Goal: Use online tool/utility: Utilize a website feature to perform a specific function

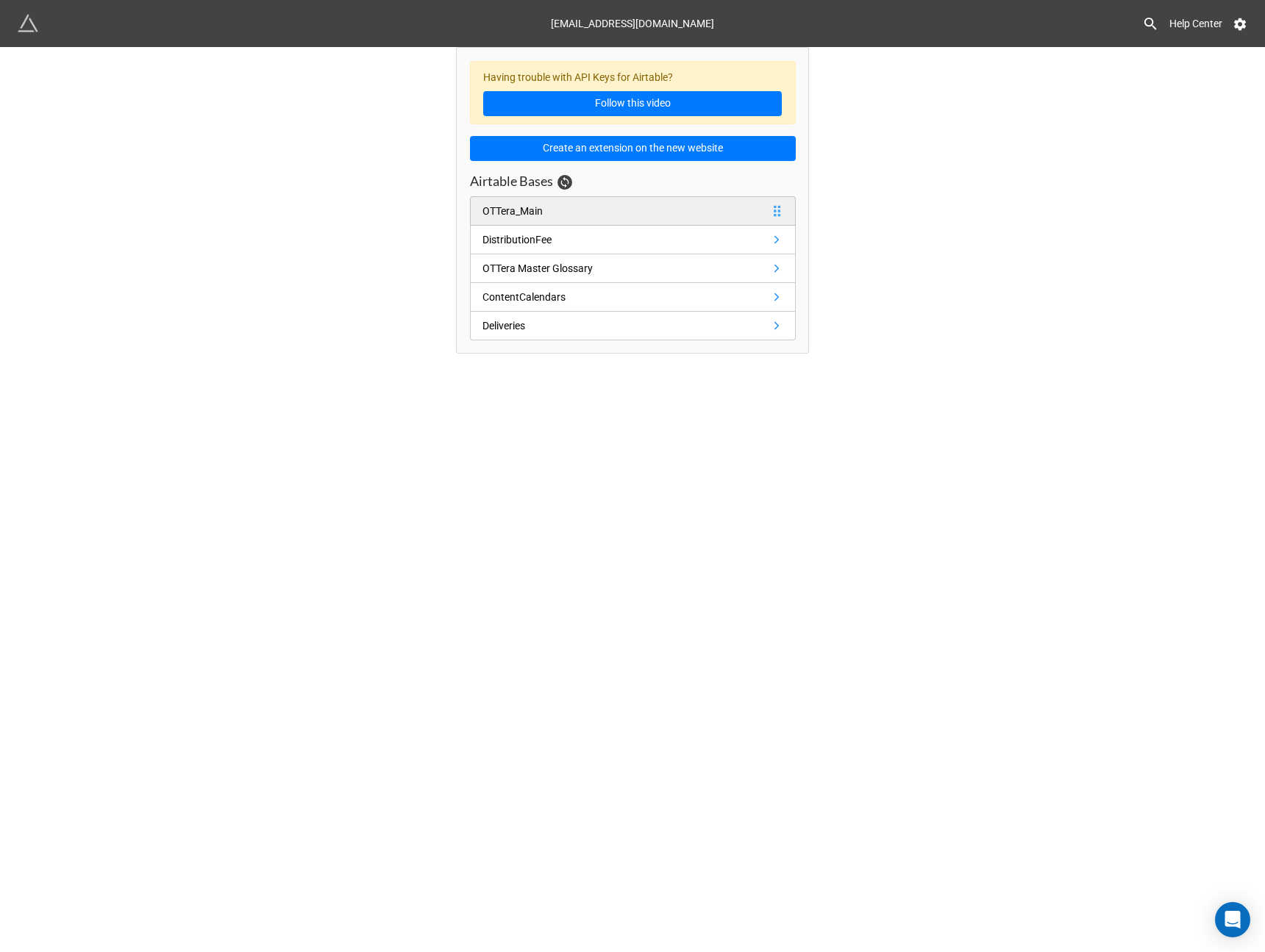
click at [527, 219] on link "OTTera_Main" at bounding box center [633, 210] width 326 height 30
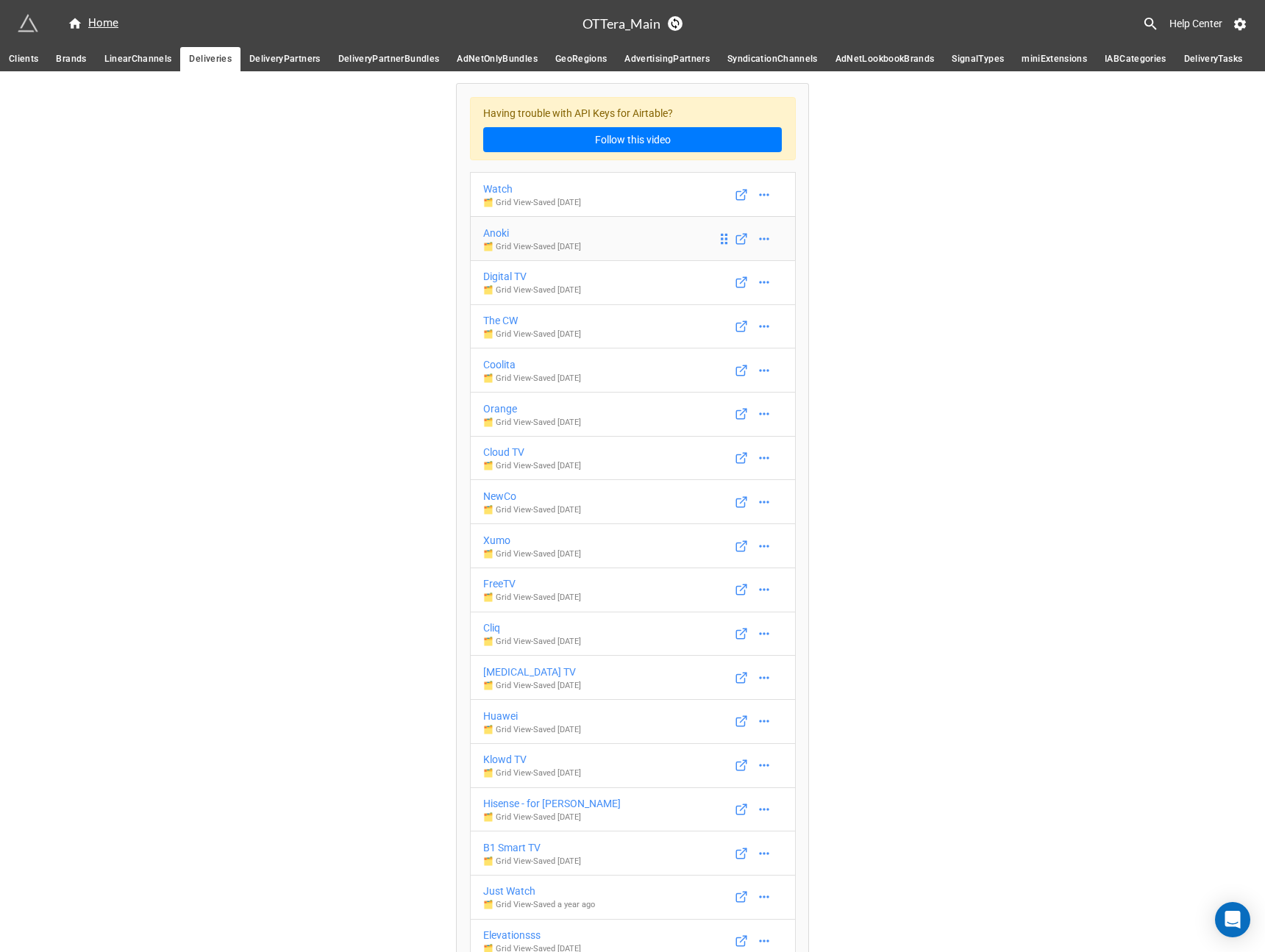
scroll to position [1776, 0]
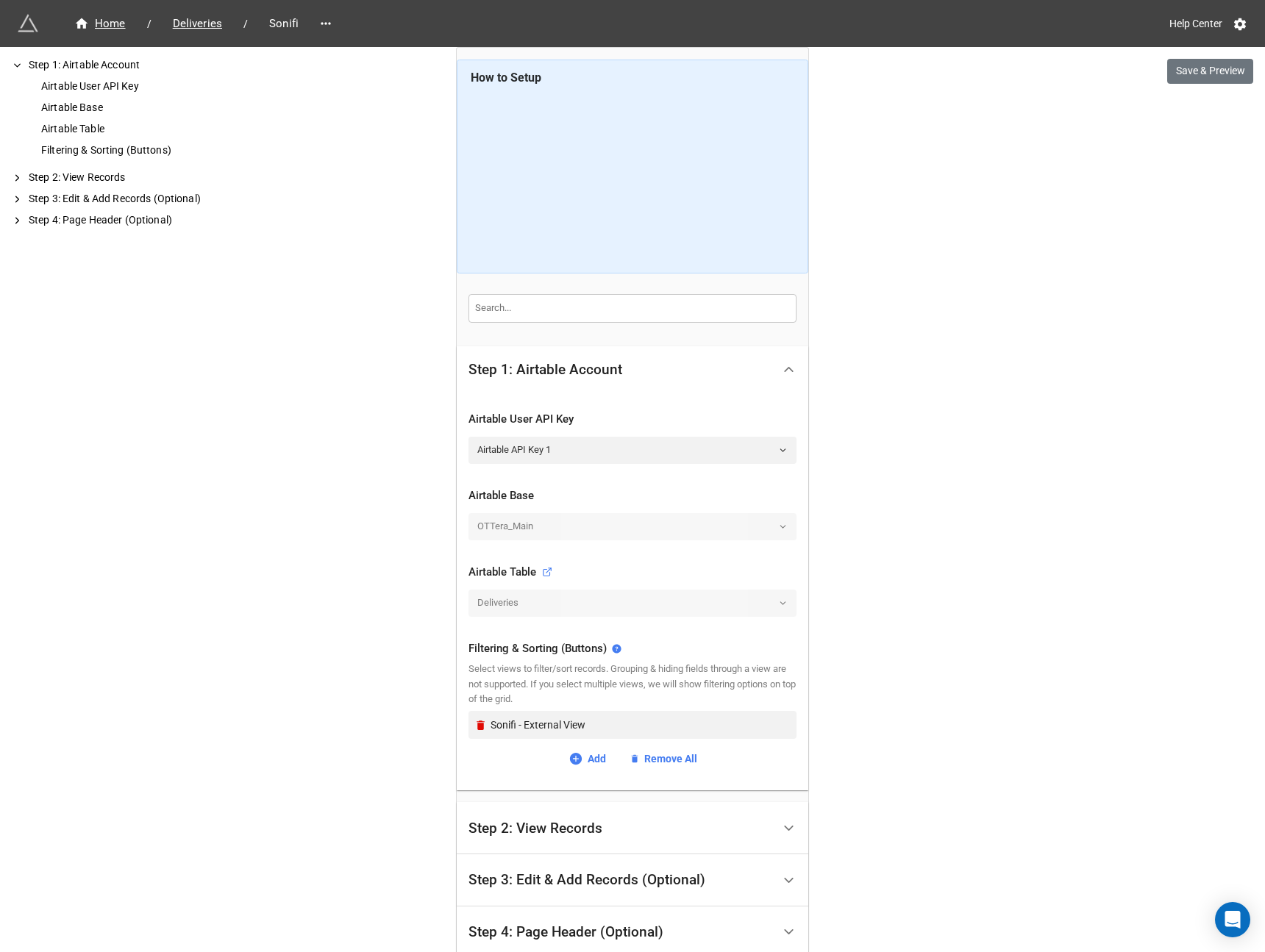
scroll to position [157, 0]
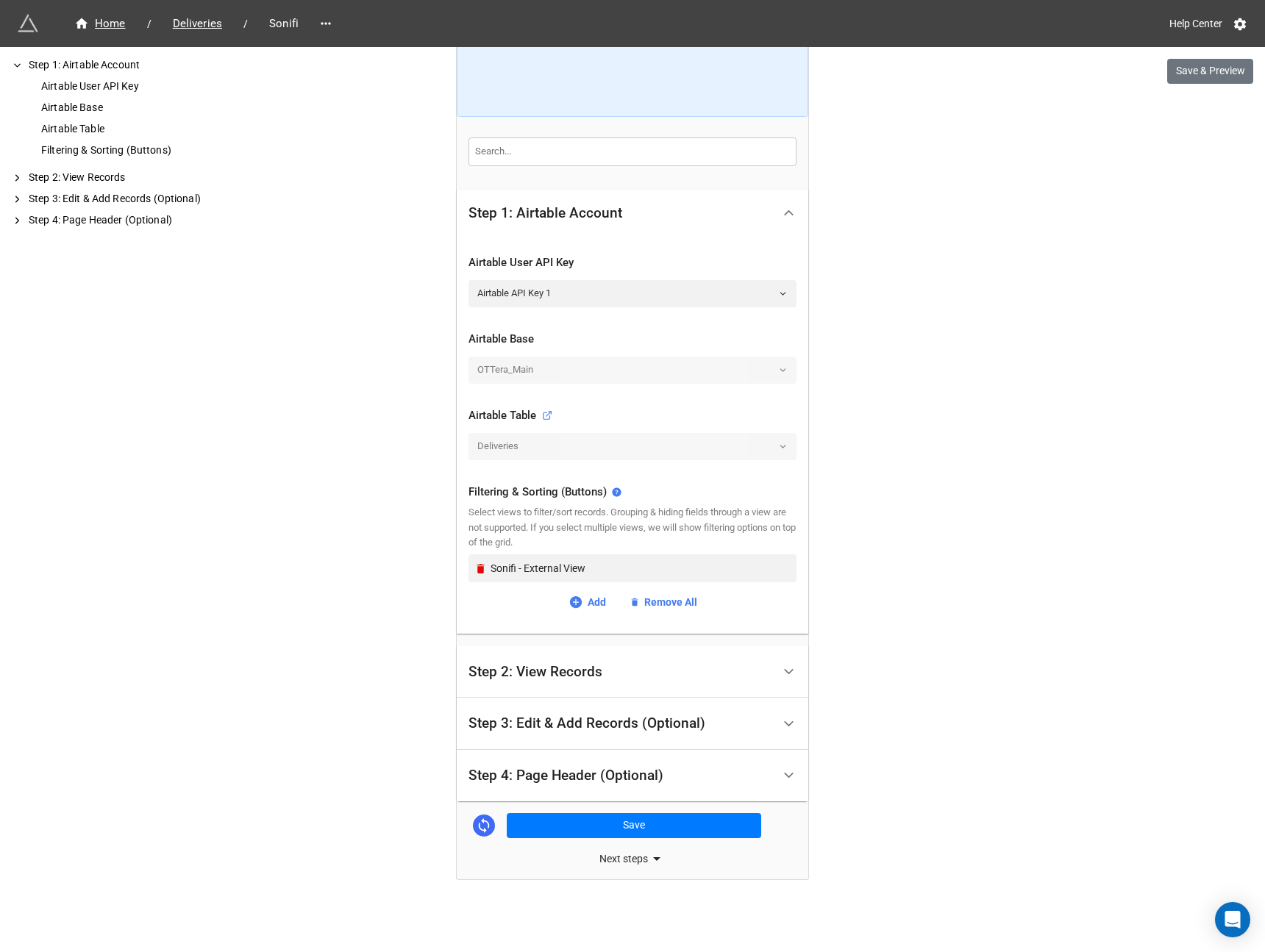
click at [570, 652] on div "Step 2: View Records" at bounding box center [632, 671] width 351 height 52
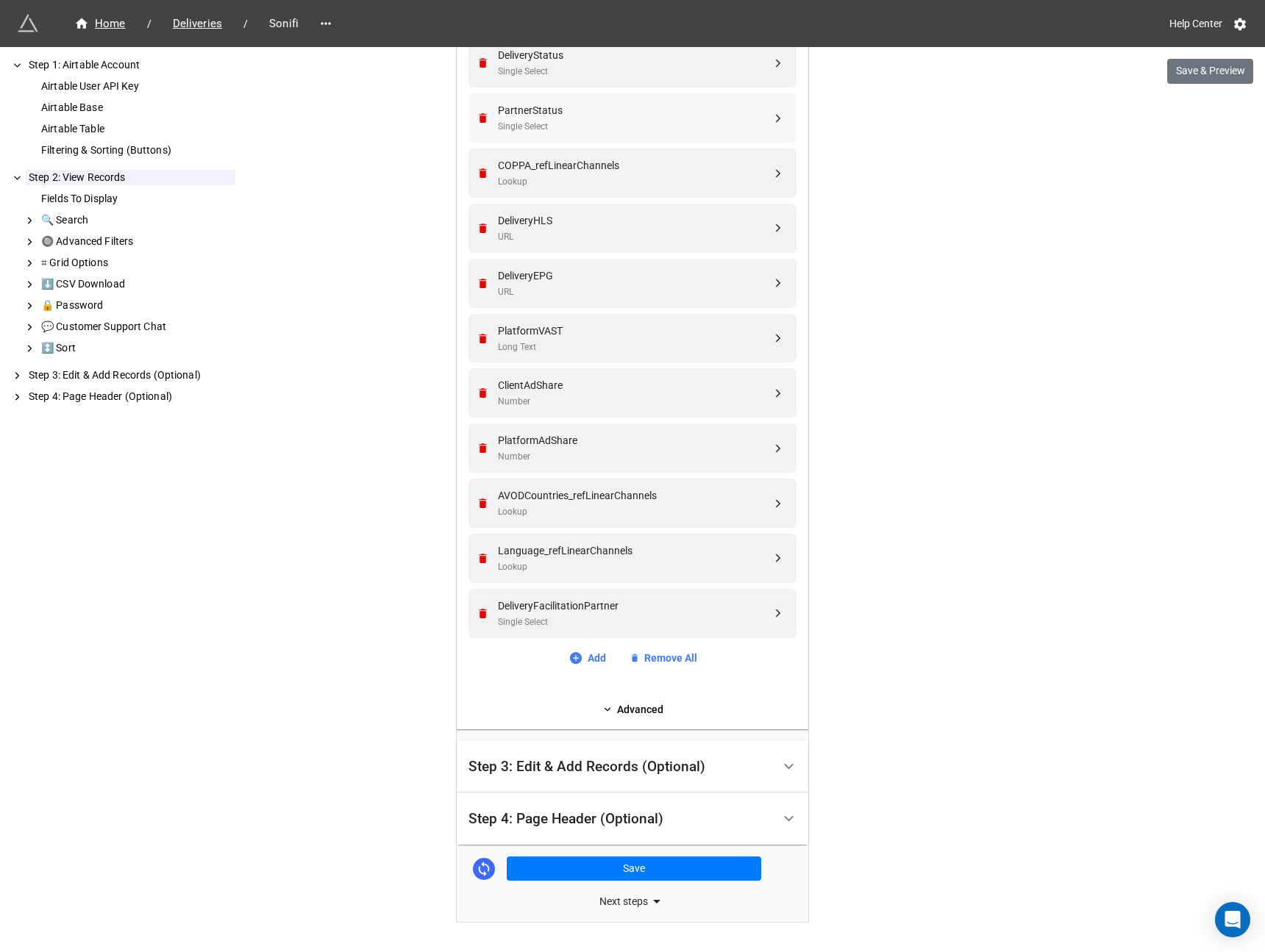
scroll to position [603, 0]
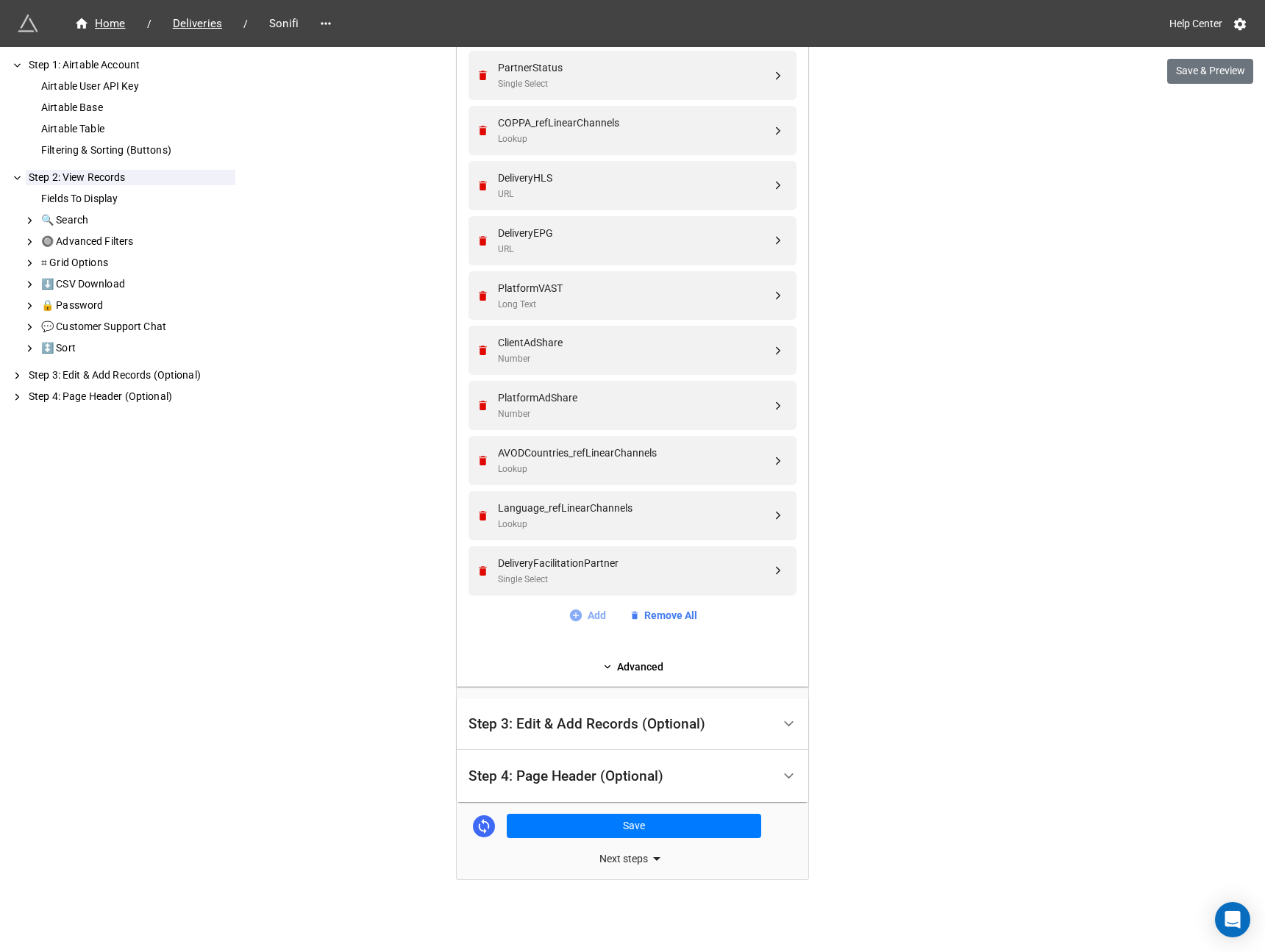
click at [571, 617] on icon at bounding box center [575, 615] width 11 height 11
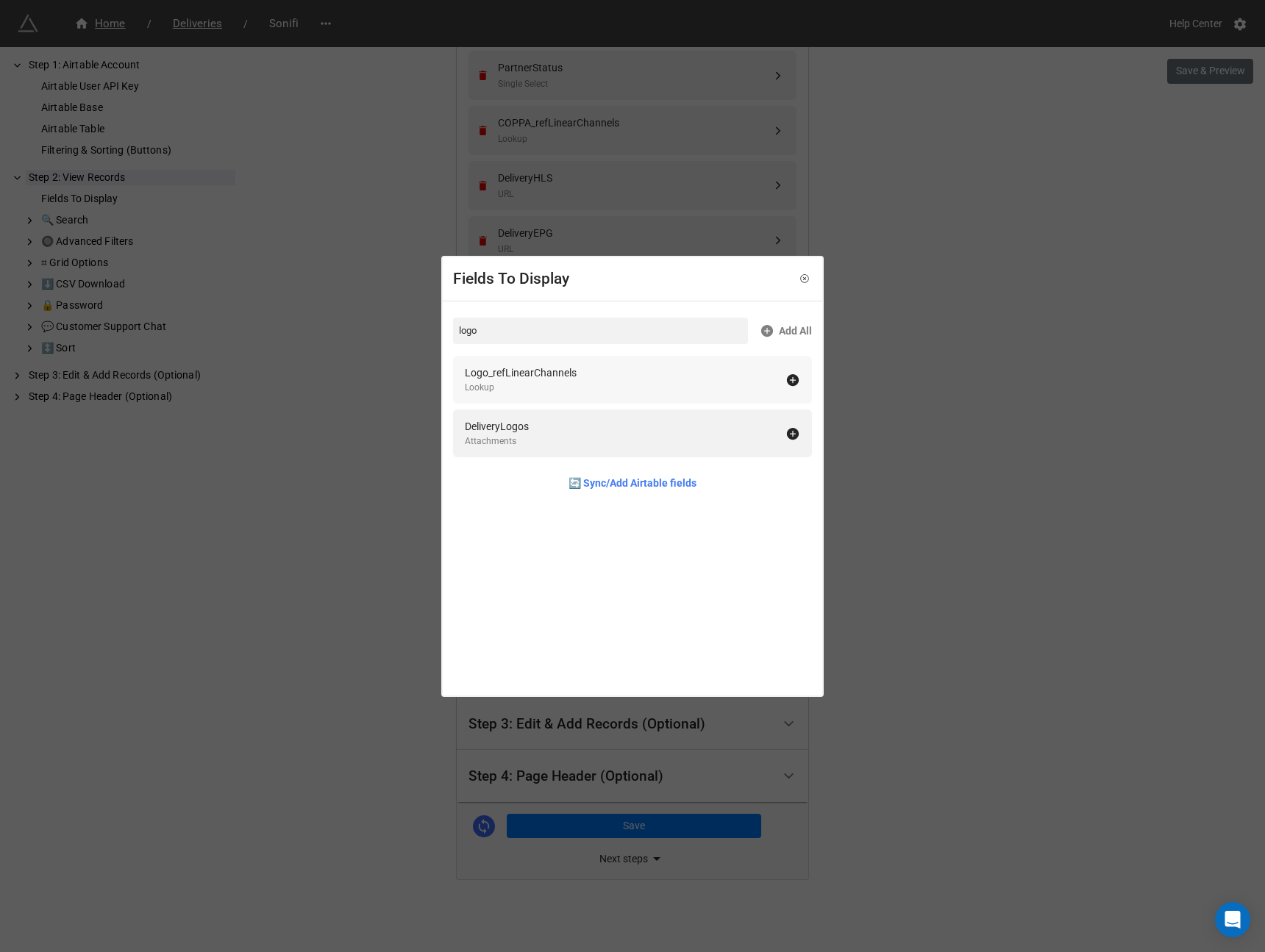
type input "logo"
click at [787, 380] on icon at bounding box center [793, 380] width 11 height 11
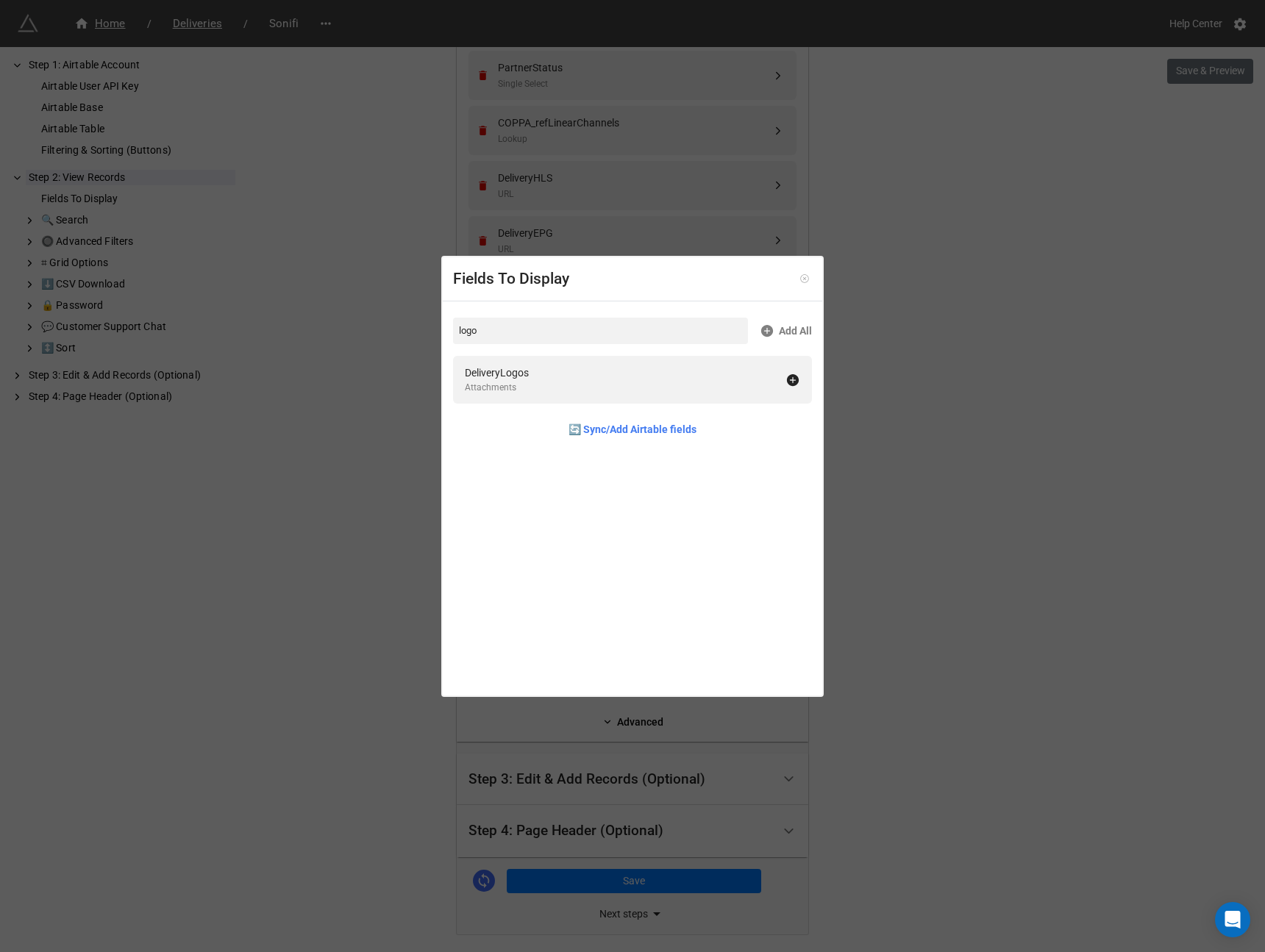
click at [800, 278] on icon at bounding box center [804, 278] width 10 height 10
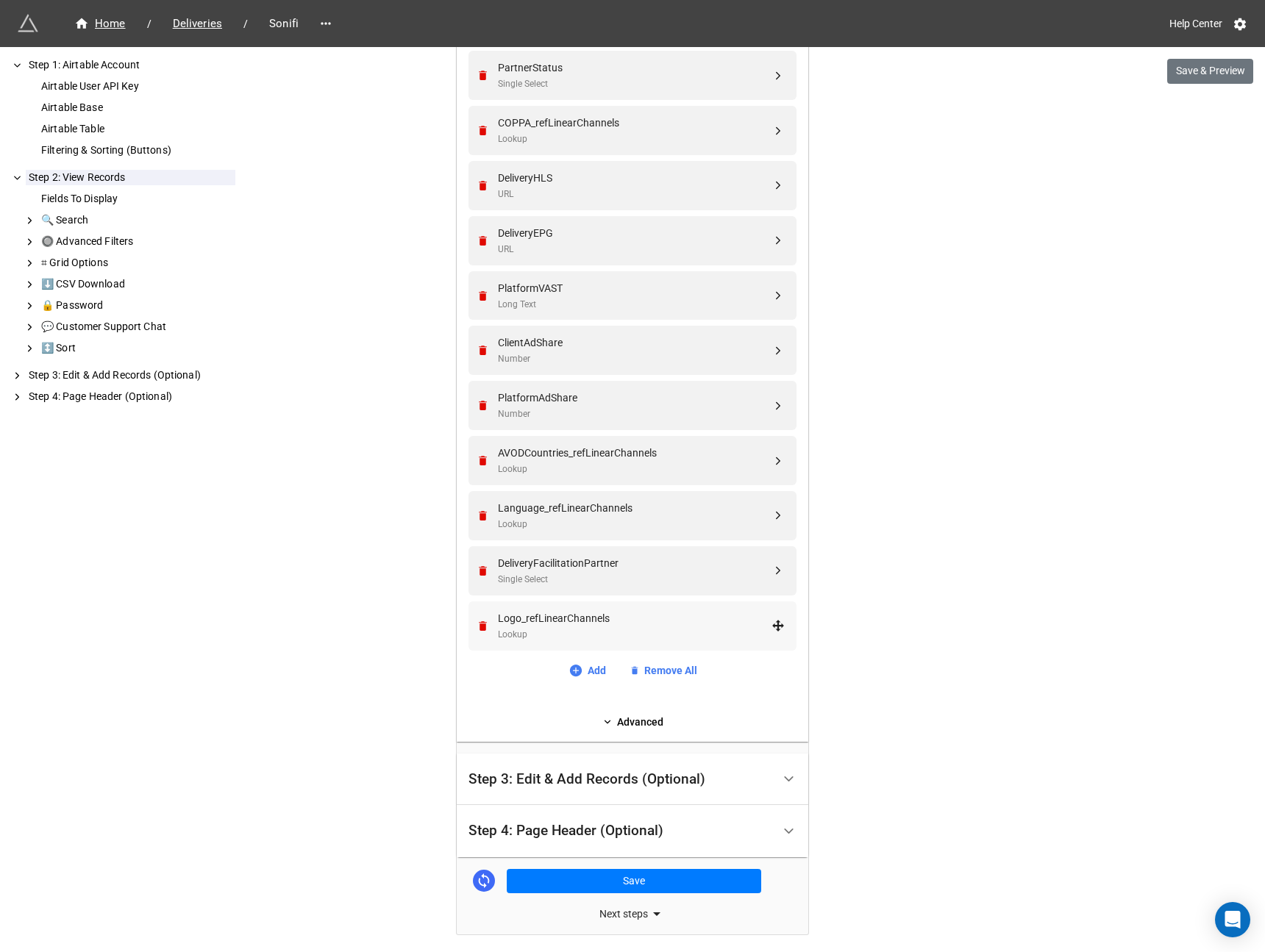
click at [602, 623] on div "Logo_refLinearChannels" at bounding box center [634, 618] width 273 height 16
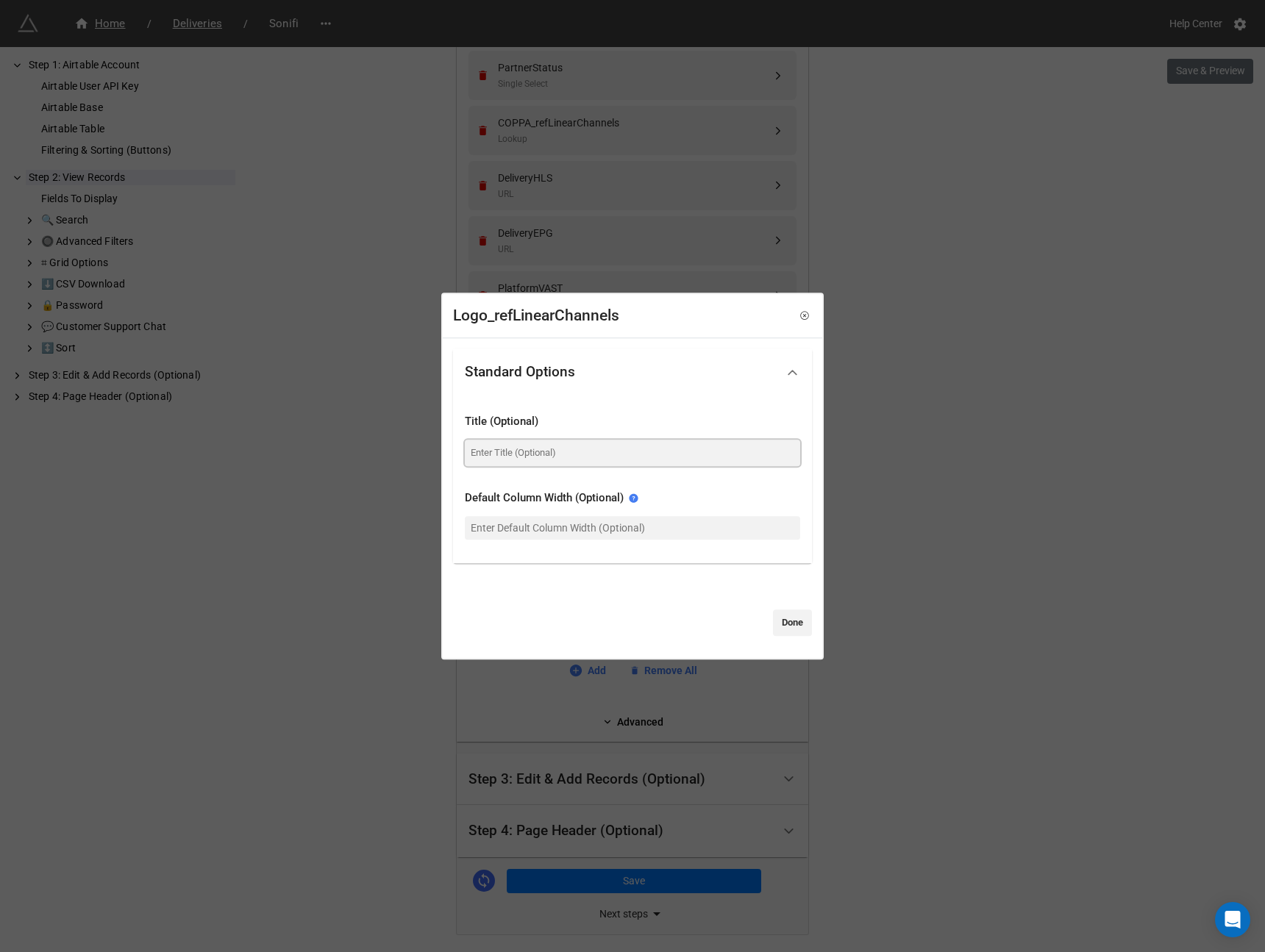
click at [494, 446] on input at bounding box center [632, 453] width 335 height 27
type input "Logos"
click at [788, 622] on link "Done" at bounding box center [792, 623] width 39 height 27
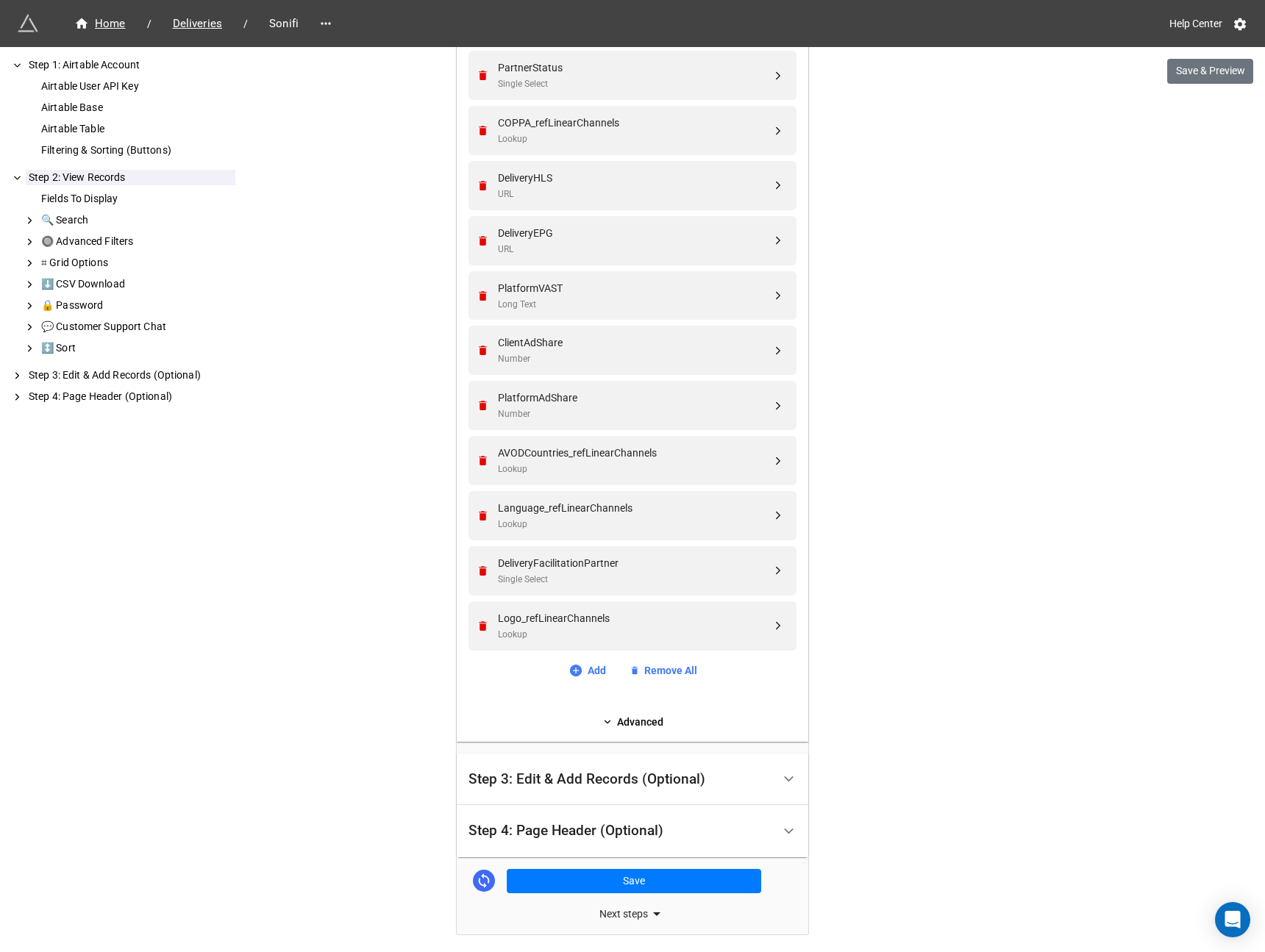
click at [781, 661] on div "Client_refBrands Lookup Brand_ref Linked Records DeliveryStatus Single Select P…" at bounding box center [632, 282] width 328 height 793
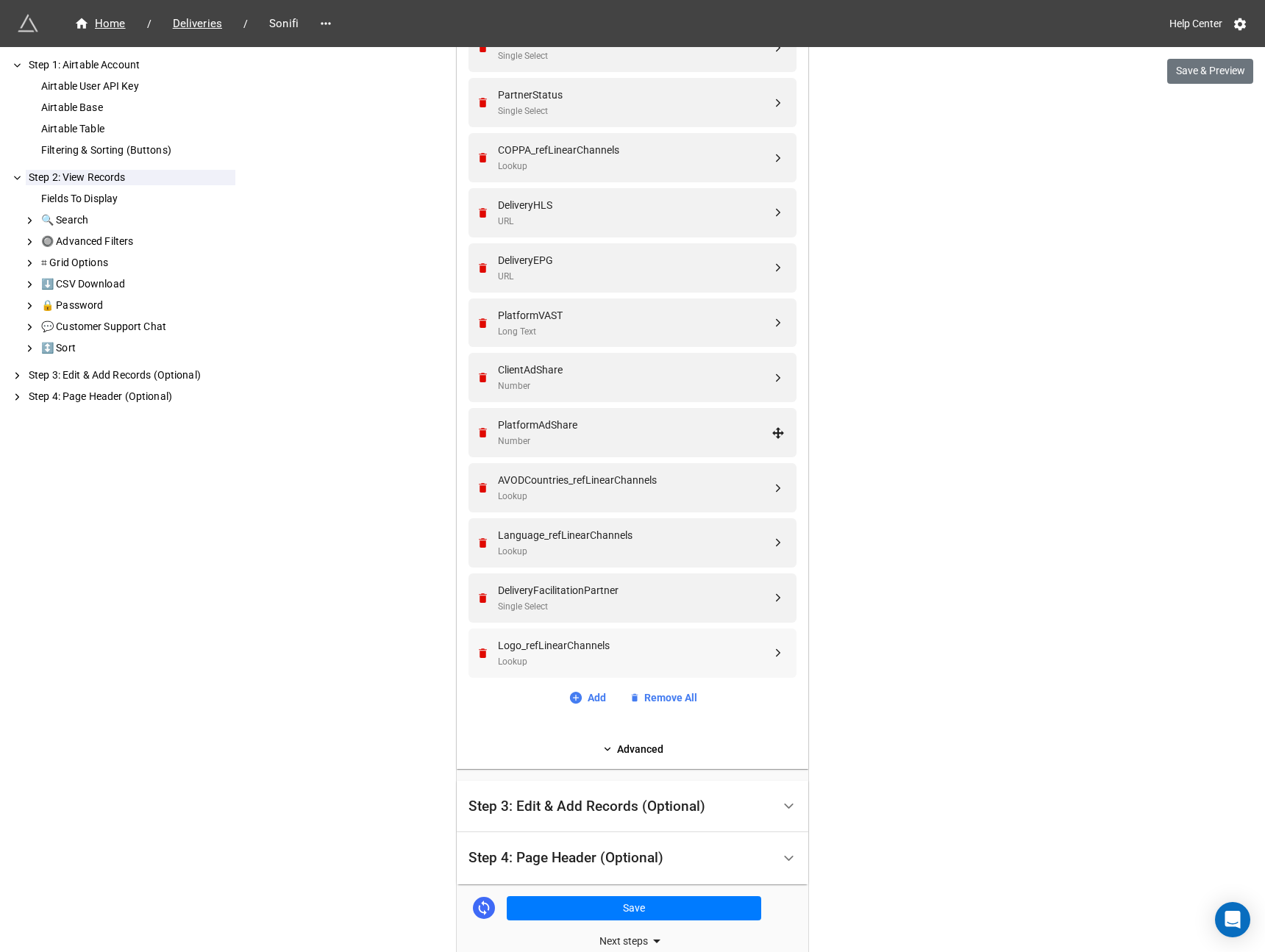
scroll to position [579, 0]
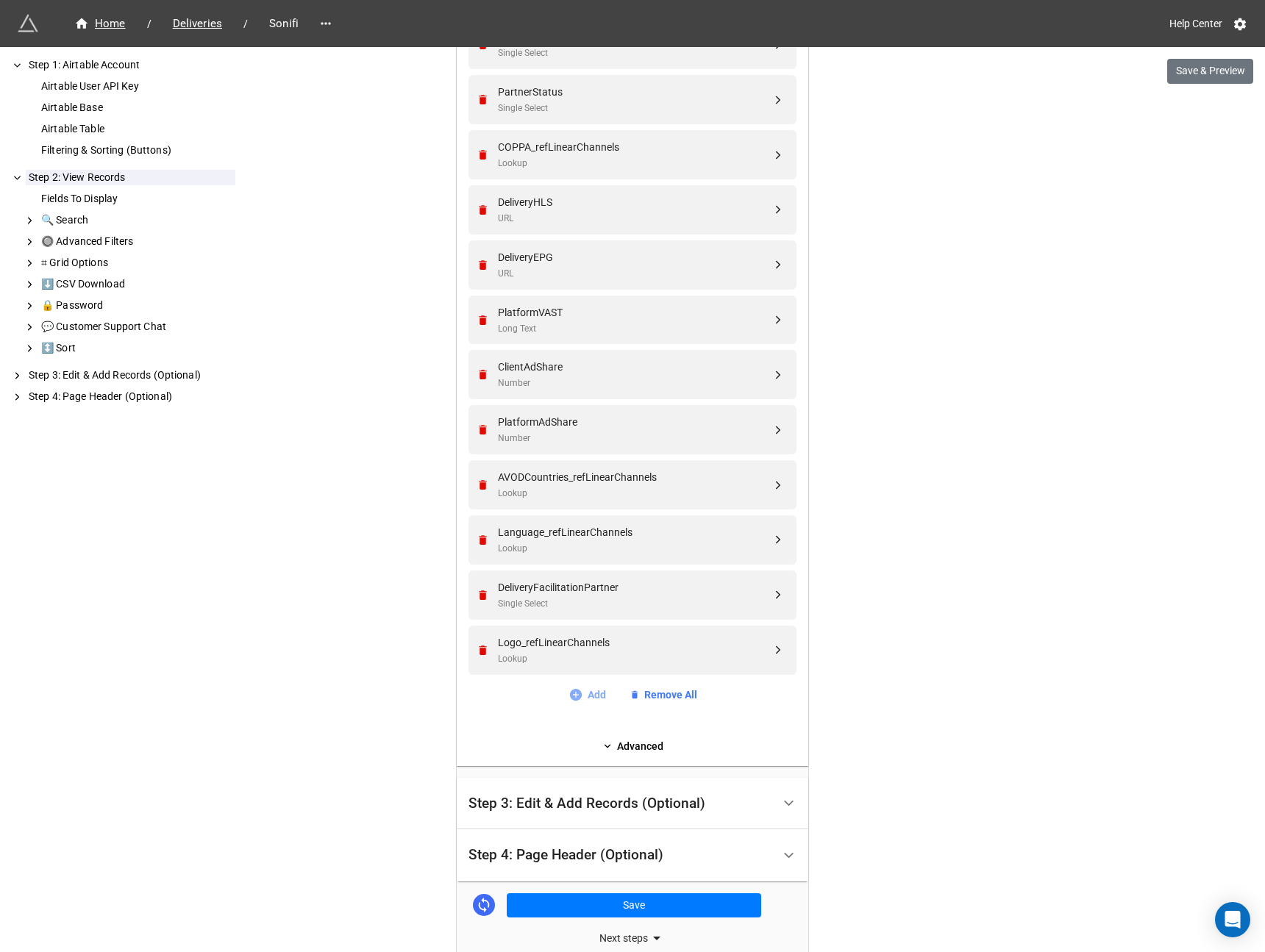
click at [588, 695] on link "Add" at bounding box center [586, 695] width 37 height 16
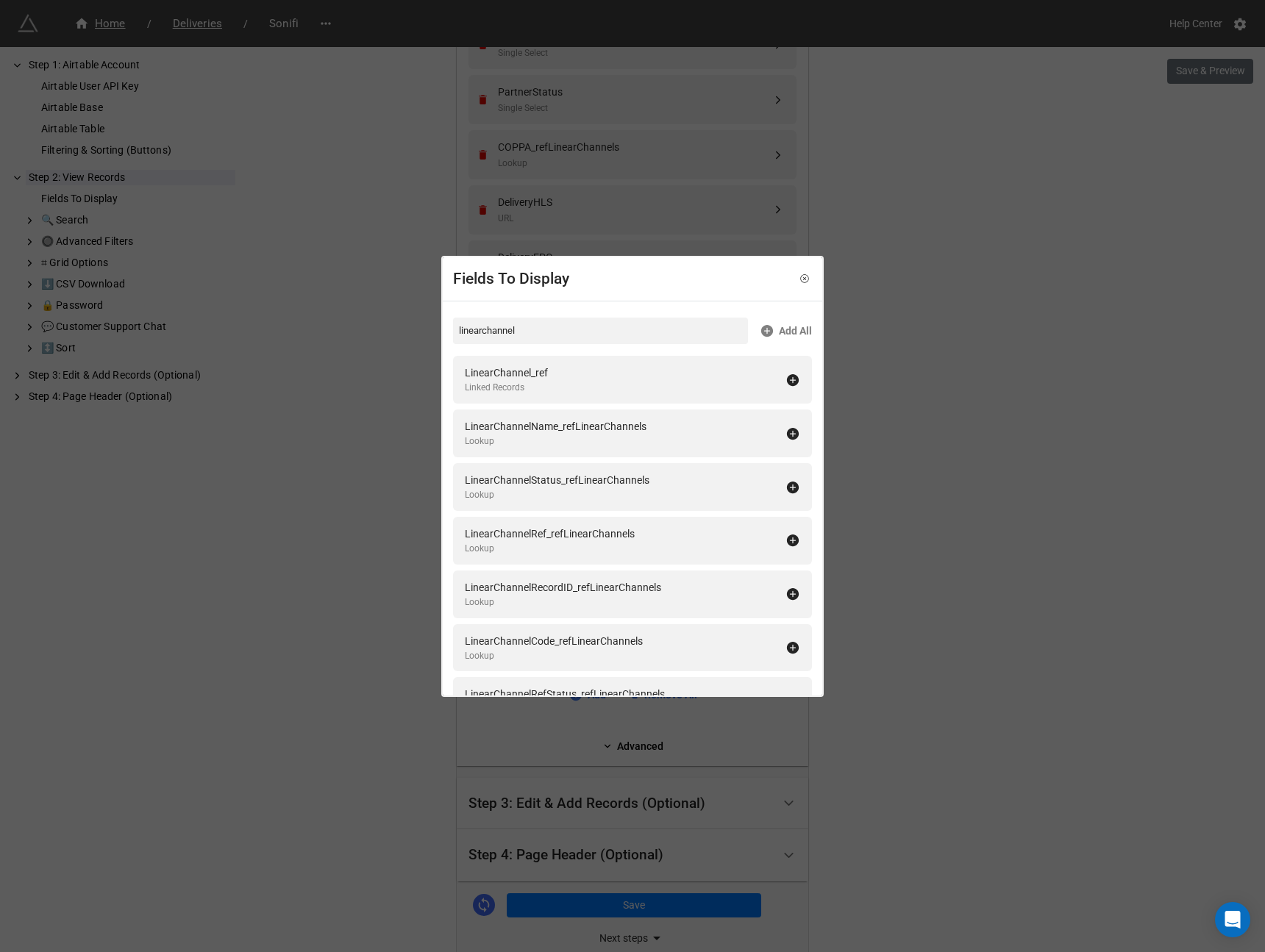
type input "linearchannel"
click at [787, 435] on icon at bounding box center [793, 434] width 11 height 11
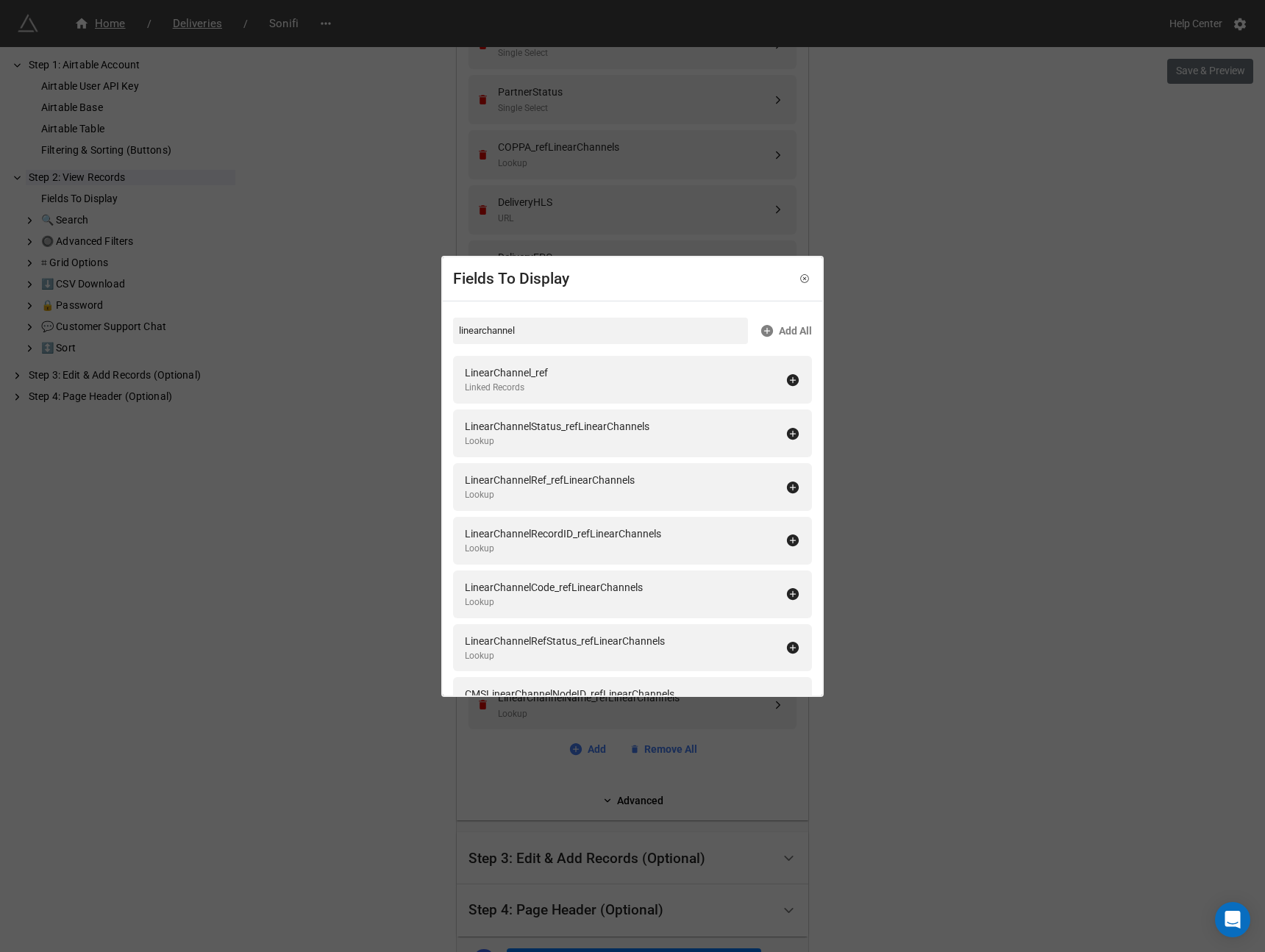
click at [953, 354] on div "Fields To Display linearchannel Add All LinearChannel_ref Linked Records Linear…" at bounding box center [632, 476] width 1265 height 952
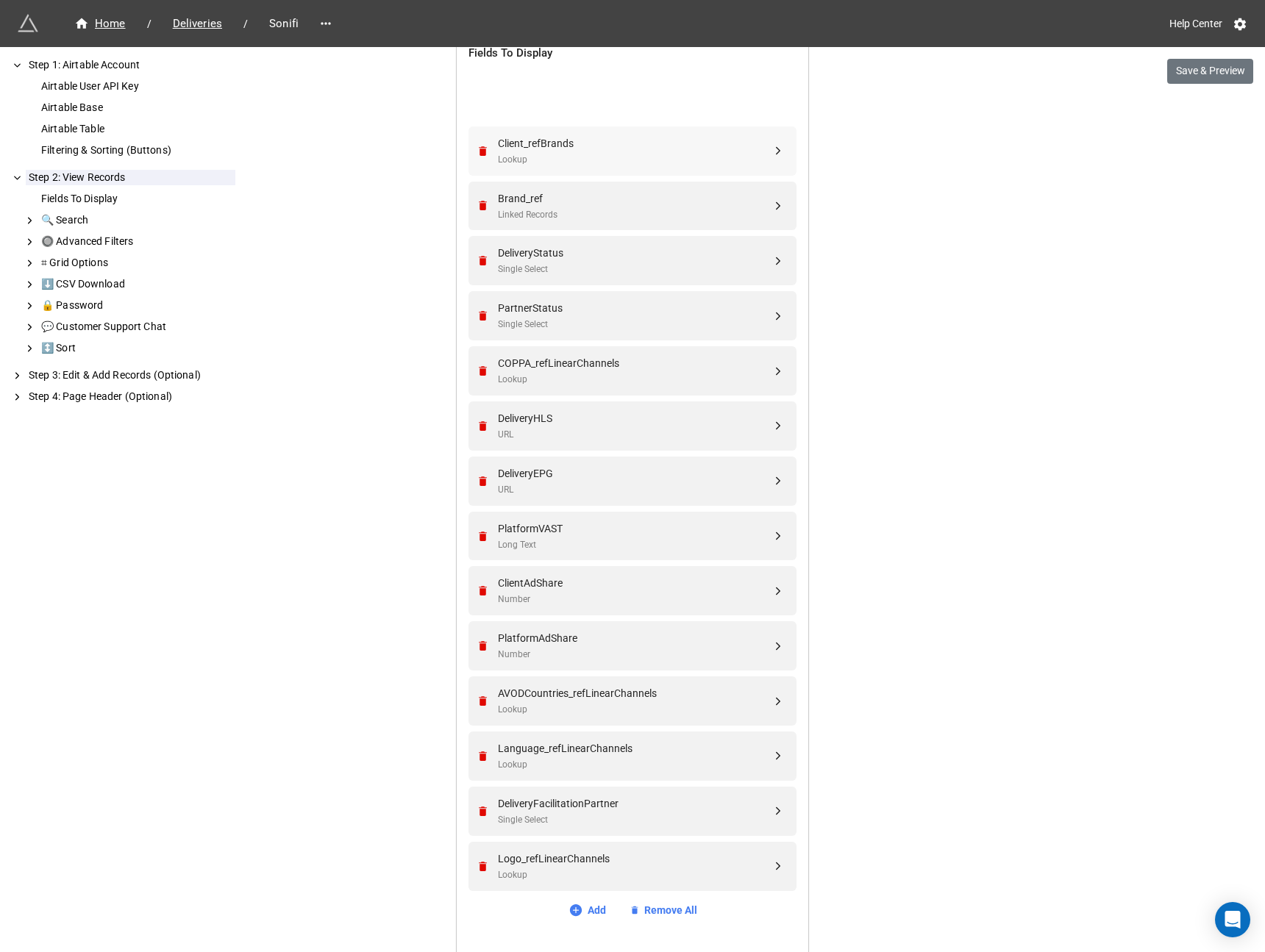
scroll to position [383, 0]
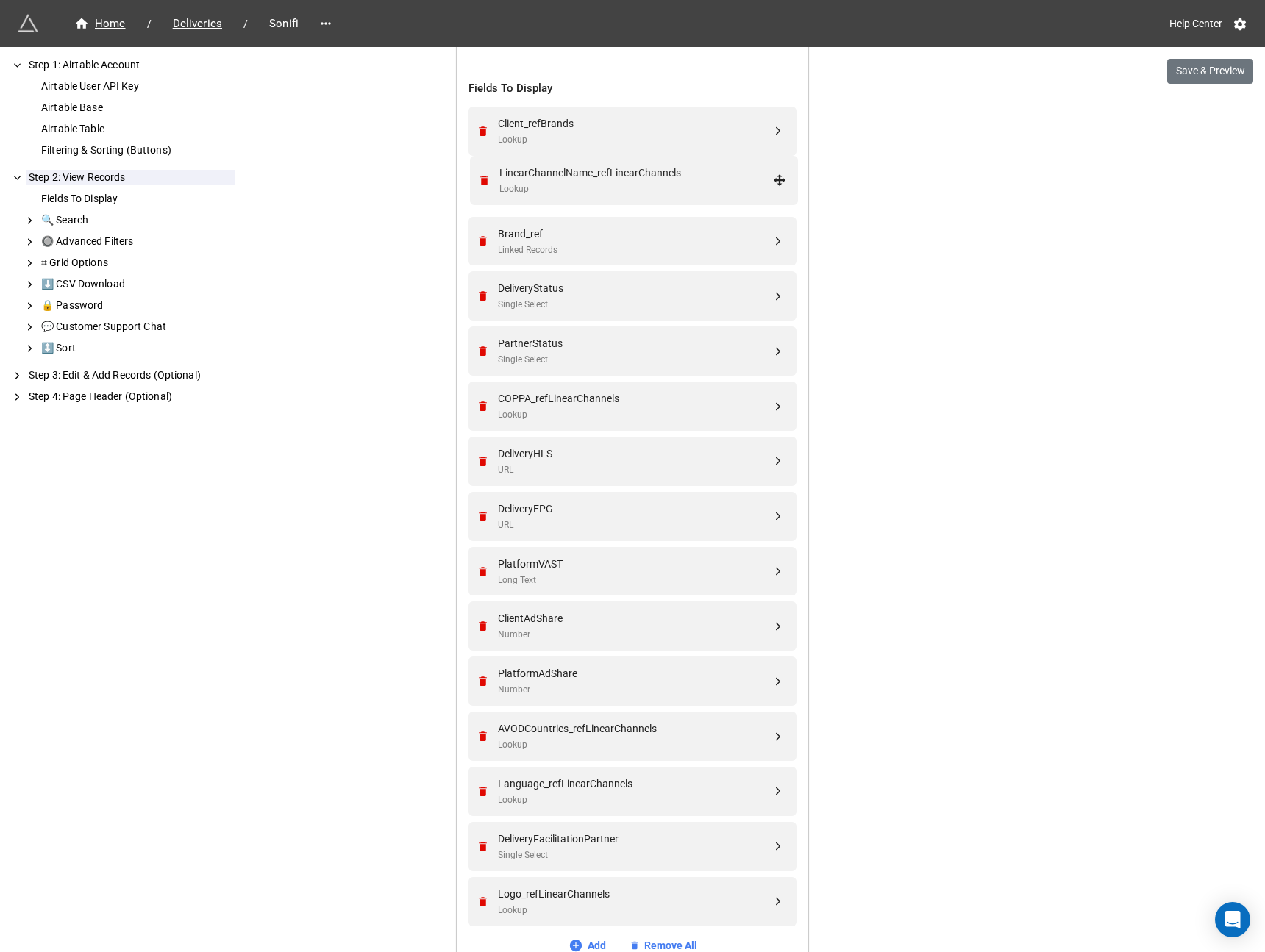
drag, startPoint x: 777, startPoint y: 704, endPoint x: 781, endPoint y: 179, distance: 525.0
click at [623, 188] on div "Lookup" at bounding box center [634, 195] width 273 height 14
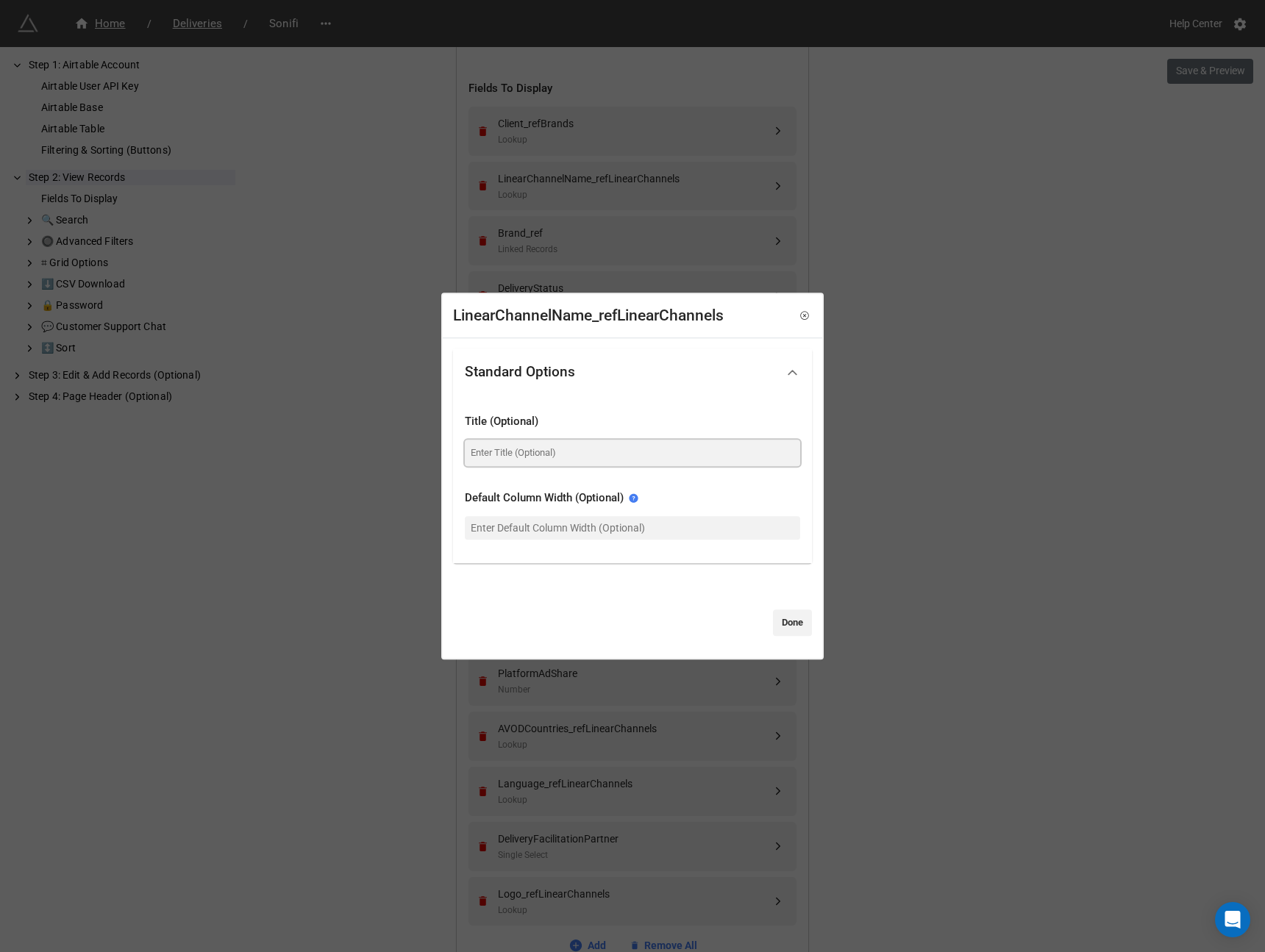
click at [521, 451] on input at bounding box center [632, 453] width 335 height 27
type input "Channel Name"
click at [773, 625] on link "Done" at bounding box center [792, 623] width 39 height 27
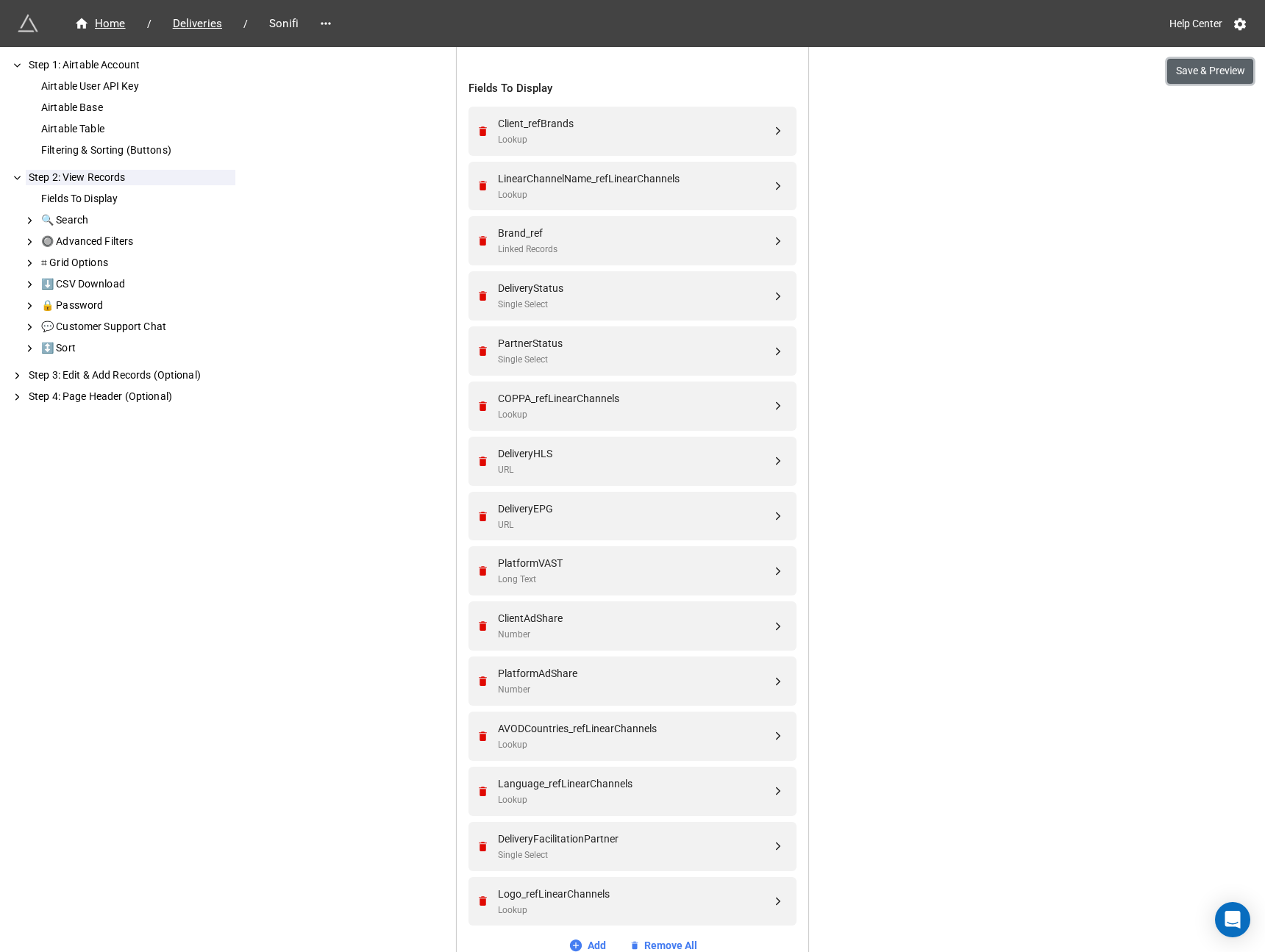
click at [1199, 72] on button "Save & Preview" at bounding box center [1210, 71] width 86 height 25
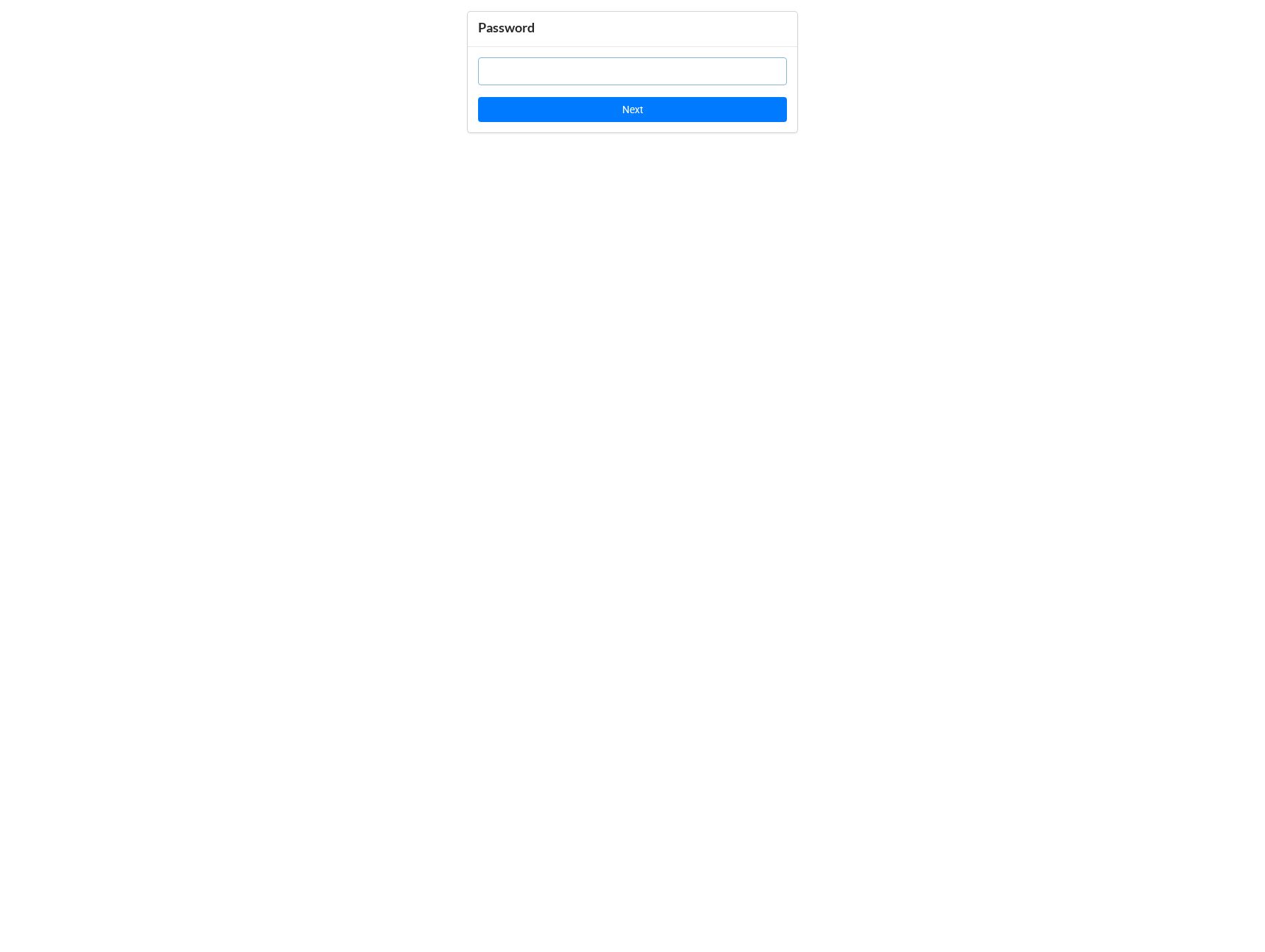
click at [691, 64] on input "text" at bounding box center [632, 70] width 308 height 28
paste input "[PERSON_NAME] <[EMAIL_ADDRESS][DOMAIN_NAME]>"
type input "[PERSON_NAME] <[EMAIL_ADDRESS][DOMAIN_NAME]>"
click at [520, 60] on input "[PERSON_NAME] <[EMAIL_ADDRESS][DOMAIN_NAME]>" at bounding box center [632, 70] width 308 height 28
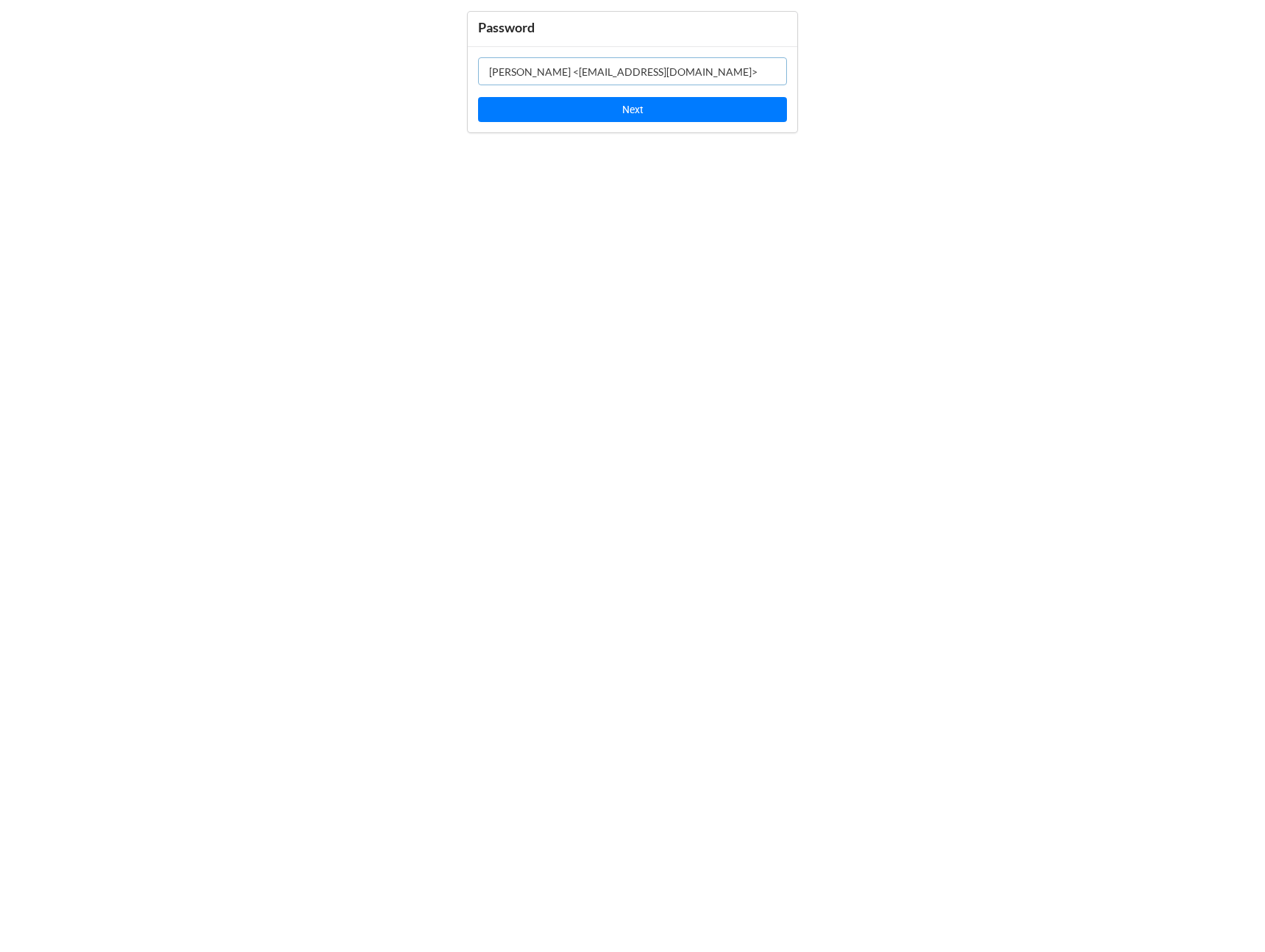
click at [520, 60] on input "[PERSON_NAME] <[EMAIL_ADDRESS][DOMAIN_NAME]>" at bounding box center [632, 70] width 308 height 28
click at [553, 72] on input "text" at bounding box center [632, 70] width 308 height 28
paste input "w9iCcP"
type input "w9iCcP"
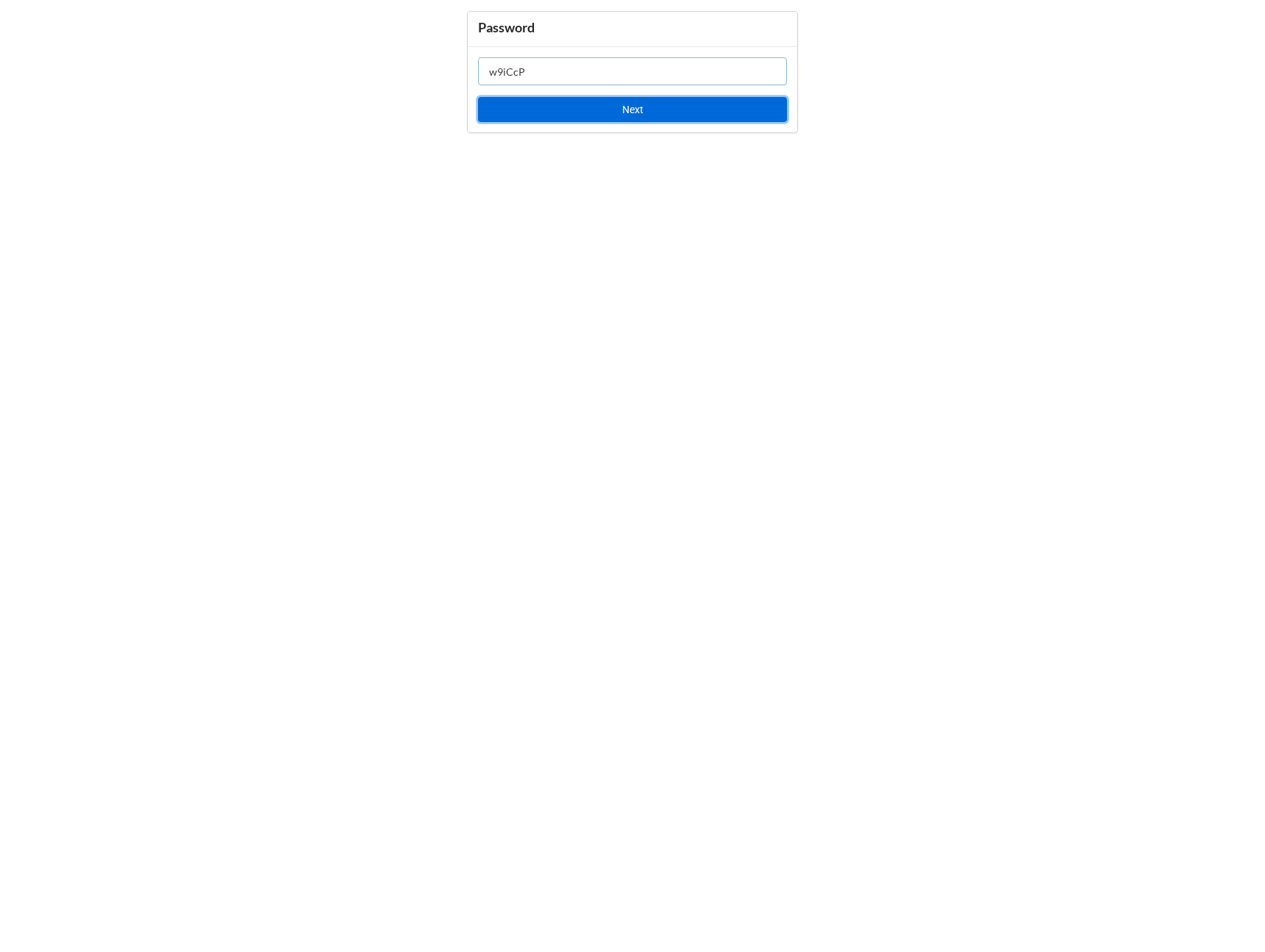
click at [558, 118] on button "Next" at bounding box center [632, 109] width 308 height 25
